Goal: Find contact information: Find contact information

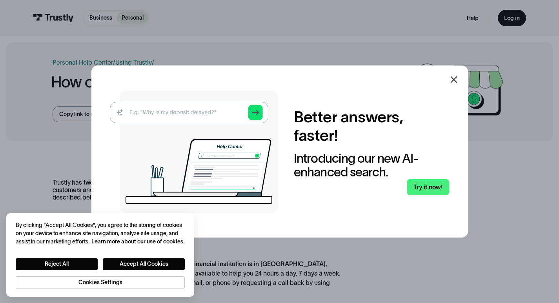
click at [455, 81] on icon at bounding box center [453, 79] width 7 height 7
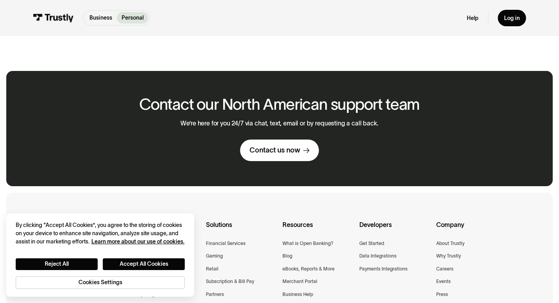
scroll to position [392, 0]
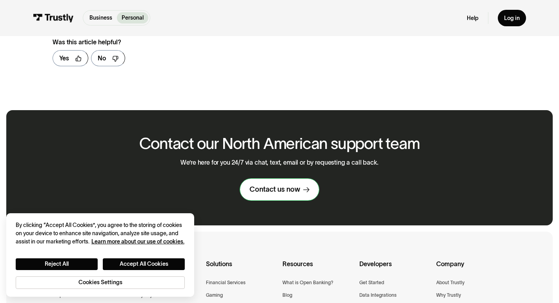
click at [298, 185] on div "Contact us now" at bounding box center [274, 189] width 51 height 9
